Goal: Find specific page/section: Find specific page/section

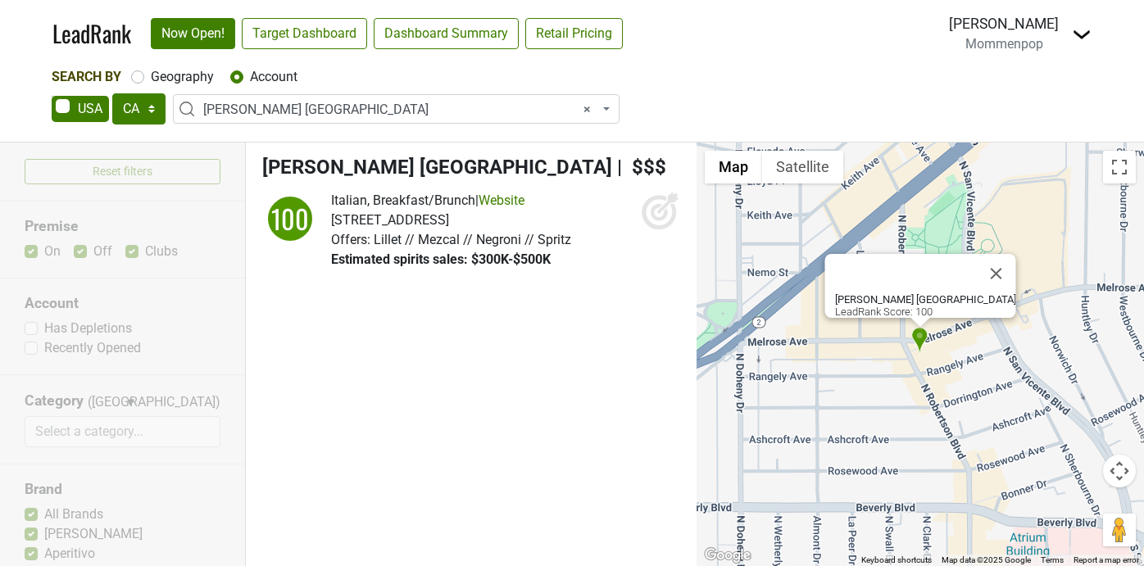
select select "CA"
select select "123551716"
select select
click at [382, 112] on span "× [PERSON_NAME] [GEOGRAPHIC_DATA]" at bounding box center [401, 110] width 396 height 20
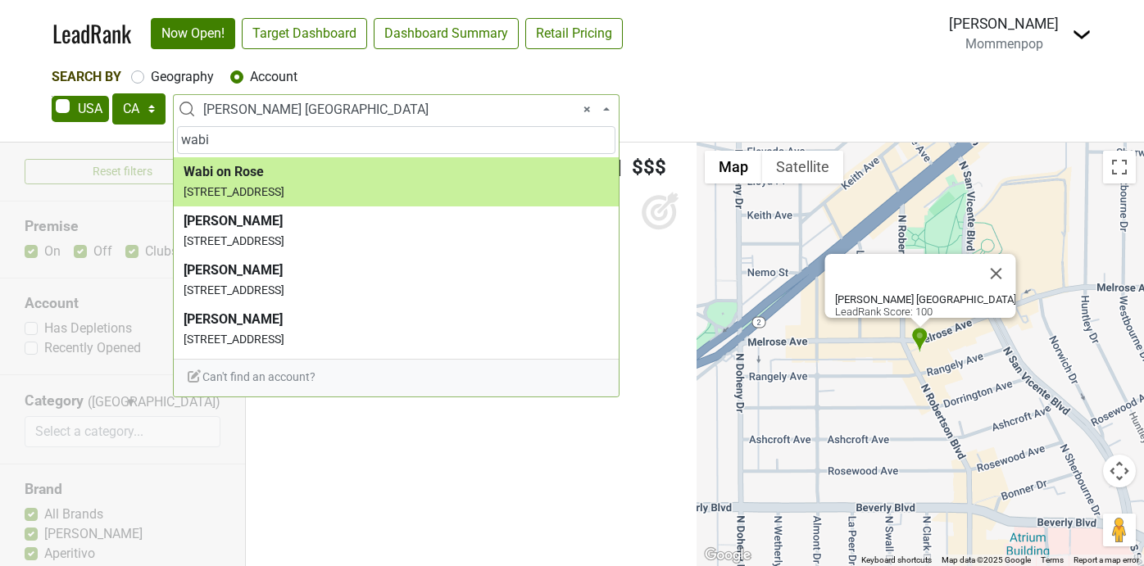
type input "wabi"
select select "123845681"
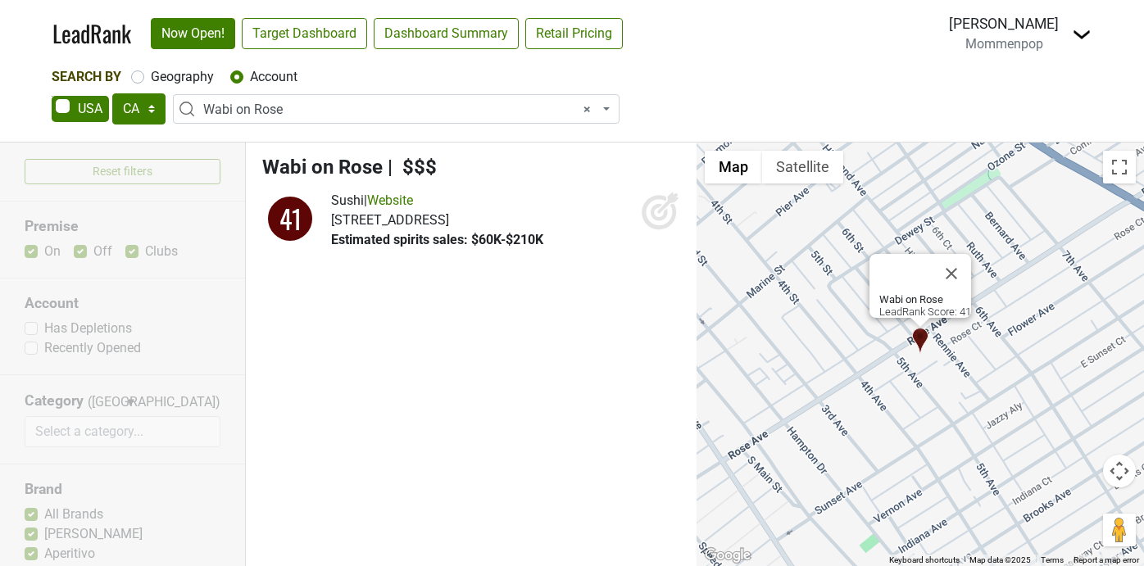
click at [1076, 35] on img at bounding box center [1081, 35] width 20 height 20
click at [1024, 87] on link "Open Breakdown" at bounding box center [1022, 92] width 138 height 26
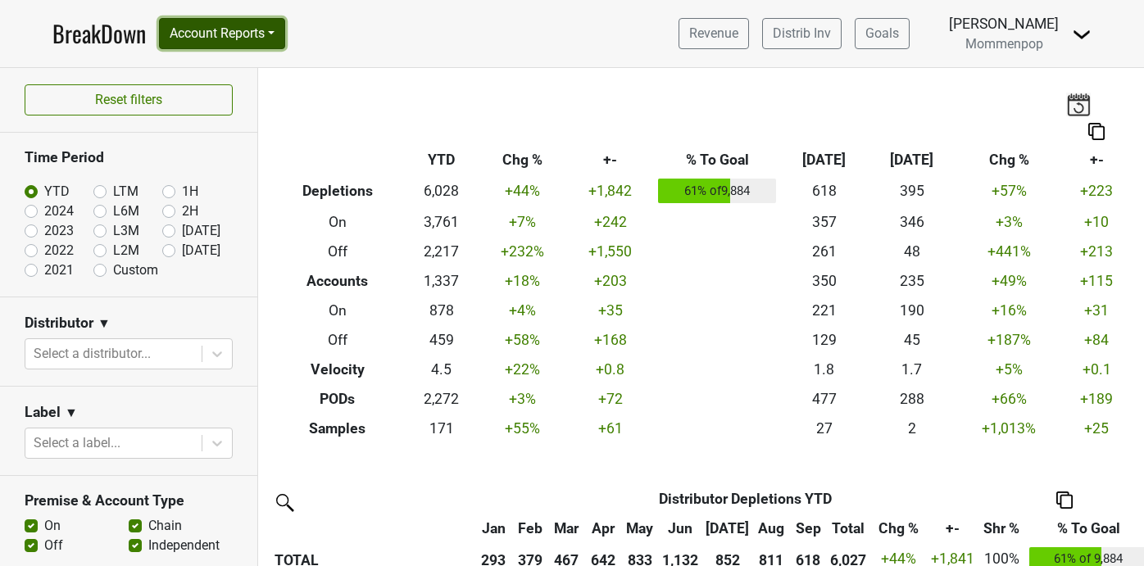
click at [277, 24] on button "Account Reports" at bounding box center [222, 33] width 126 height 31
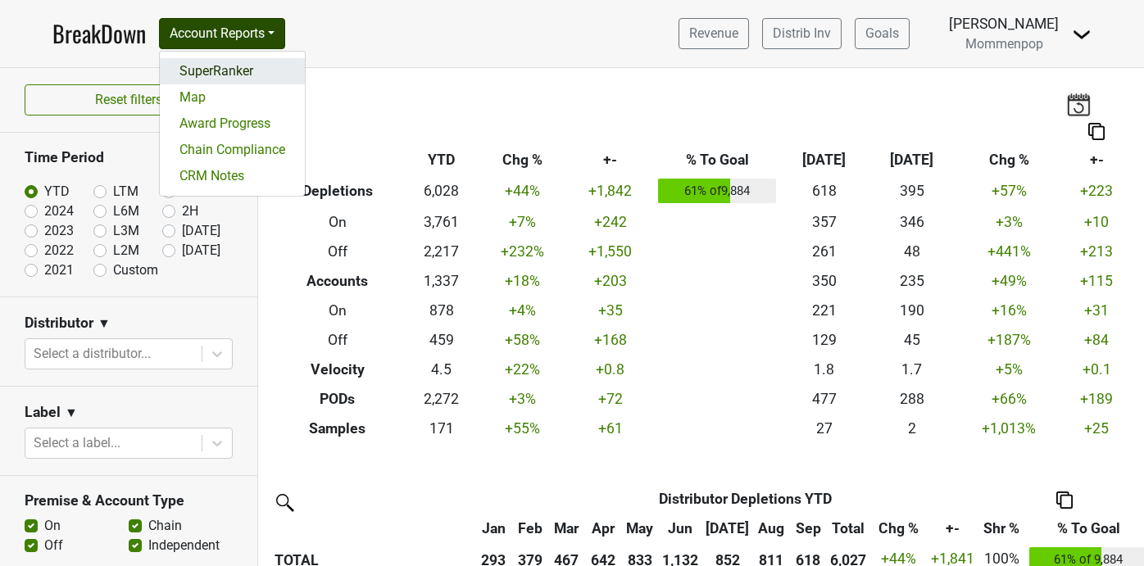
click at [232, 66] on link "SuperRanker" at bounding box center [232, 71] width 145 height 26
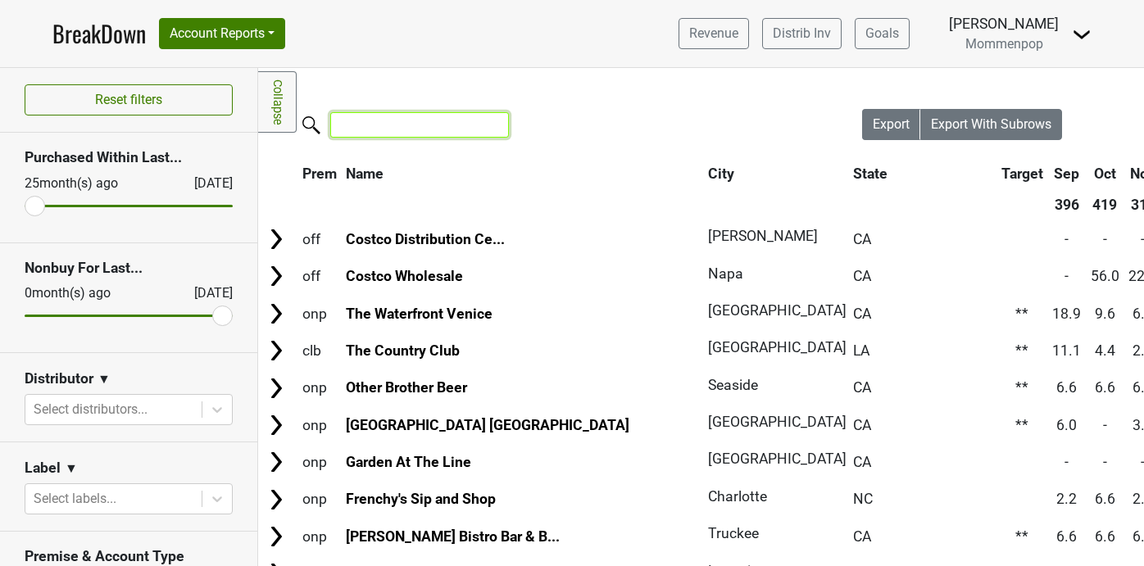
click at [434, 129] on input "search" at bounding box center [419, 124] width 179 height 25
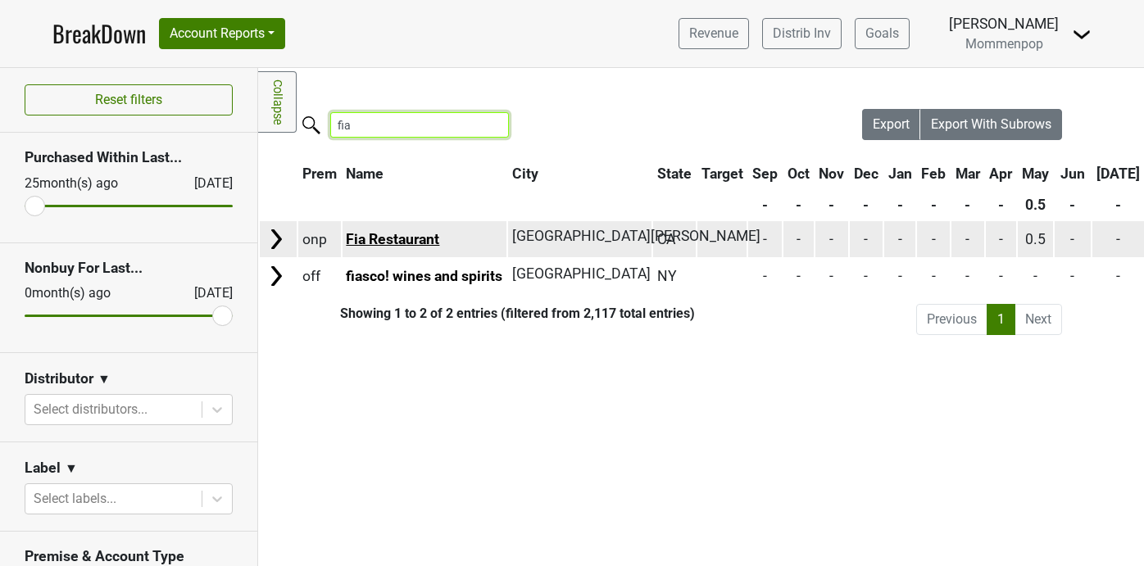
type input "fia"
click at [419, 238] on link "Fia Restaurant" at bounding box center [392, 239] width 93 height 16
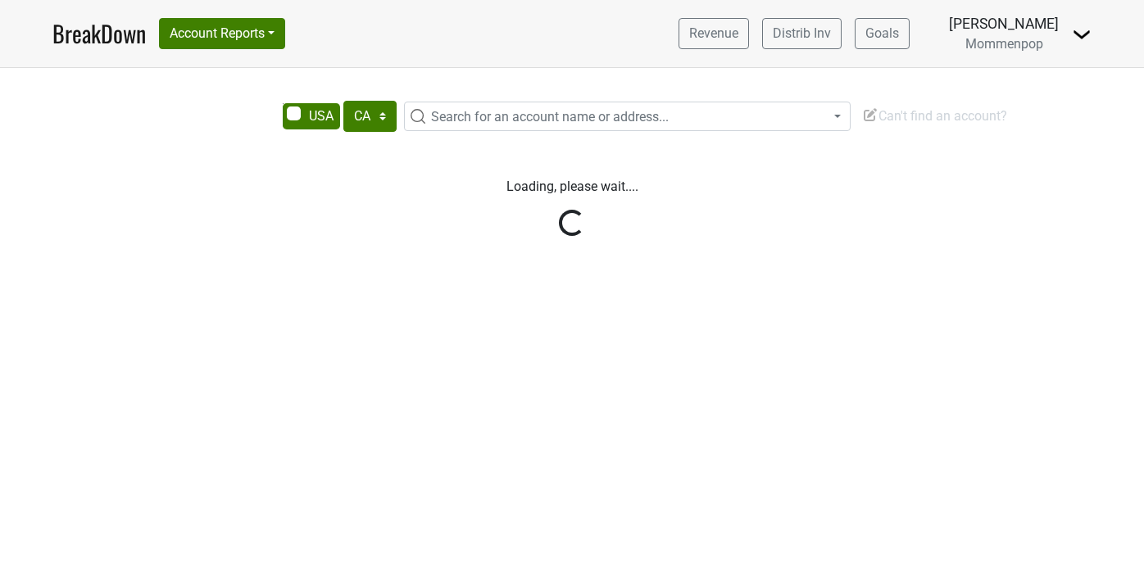
select select "CA"
